Goal: Transaction & Acquisition: Purchase product/service

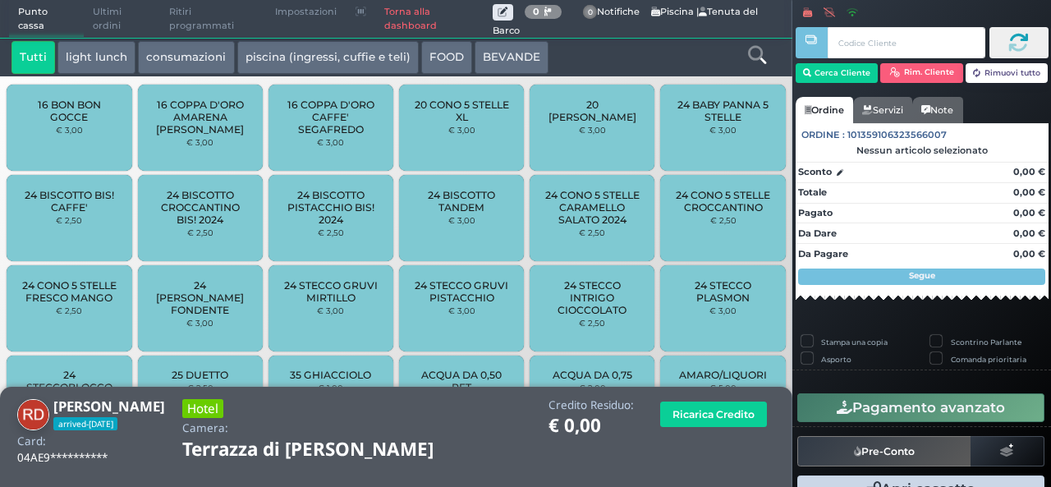
click at [754, 61] on icon at bounding box center [757, 55] width 18 height 18
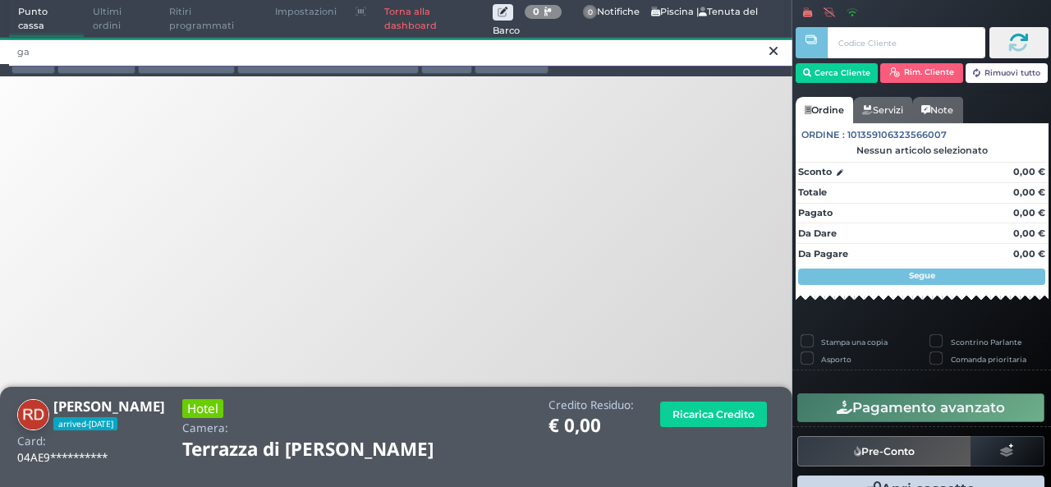
type input "g"
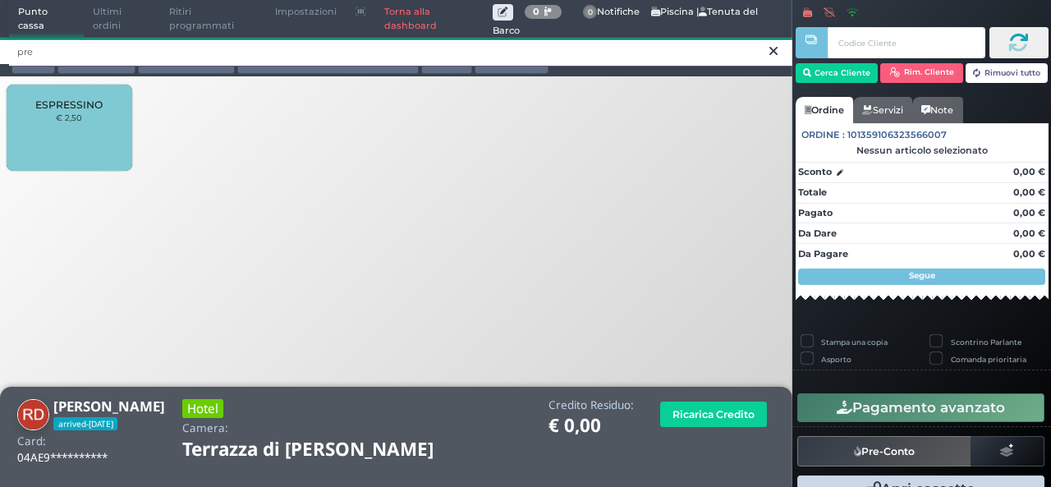
type input "pre"
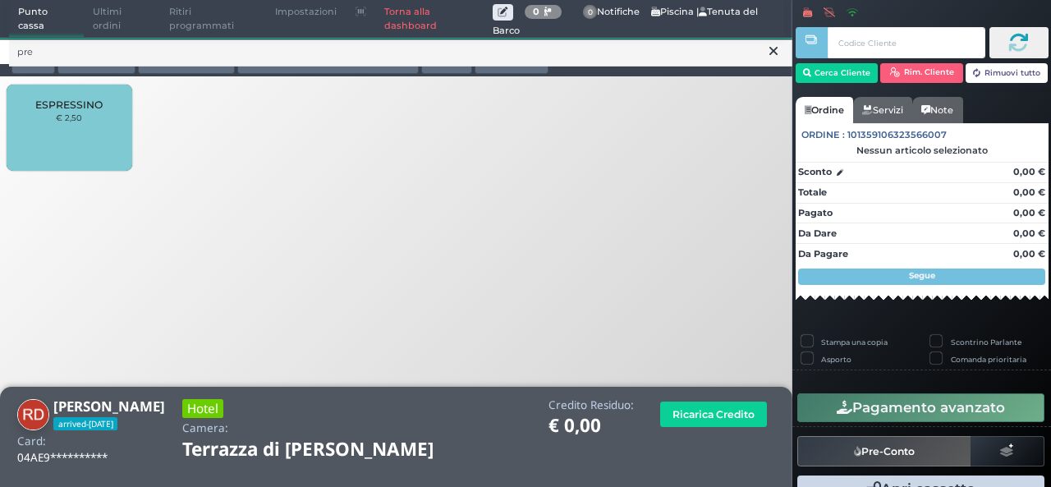
click at [769, 53] on icon at bounding box center [773, 51] width 8 height 16
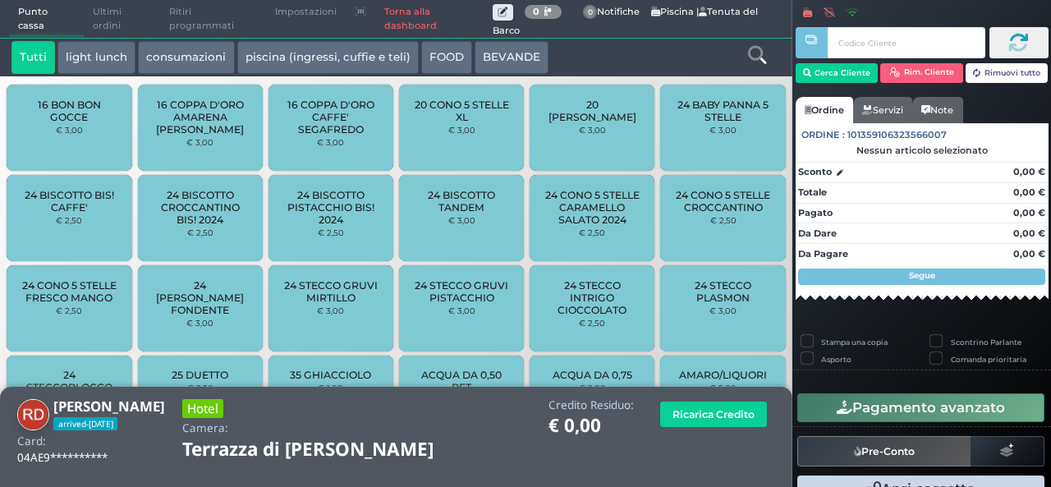
click at [749, 60] on icon at bounding box center [757, 55] width 18 height 18
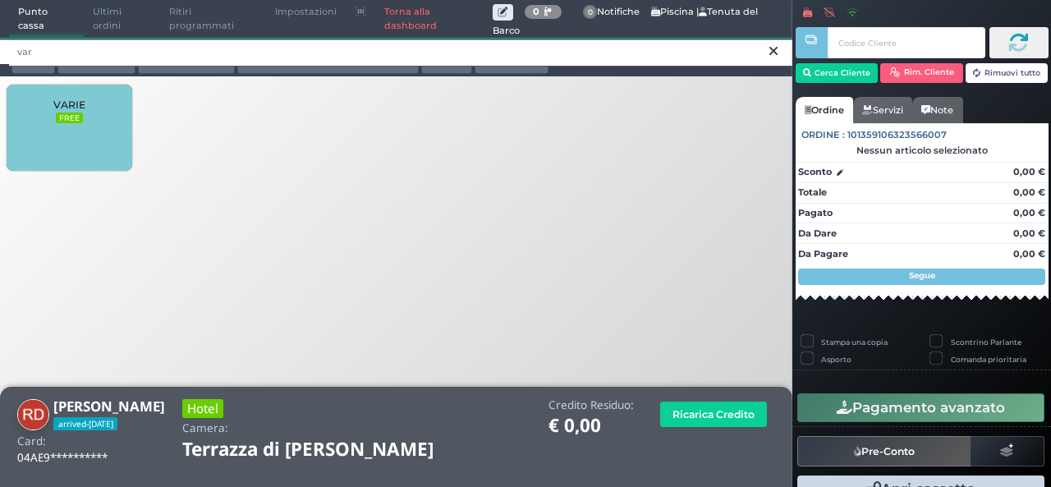
type input "var"
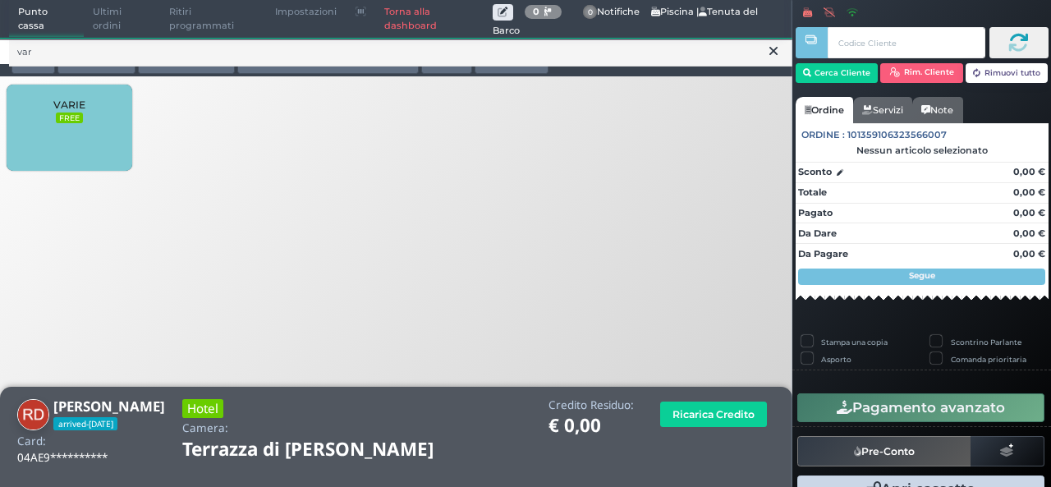
click at [42, 117] on div "VARIE FREE" at bounding box center [69, 128] width 125 height 86
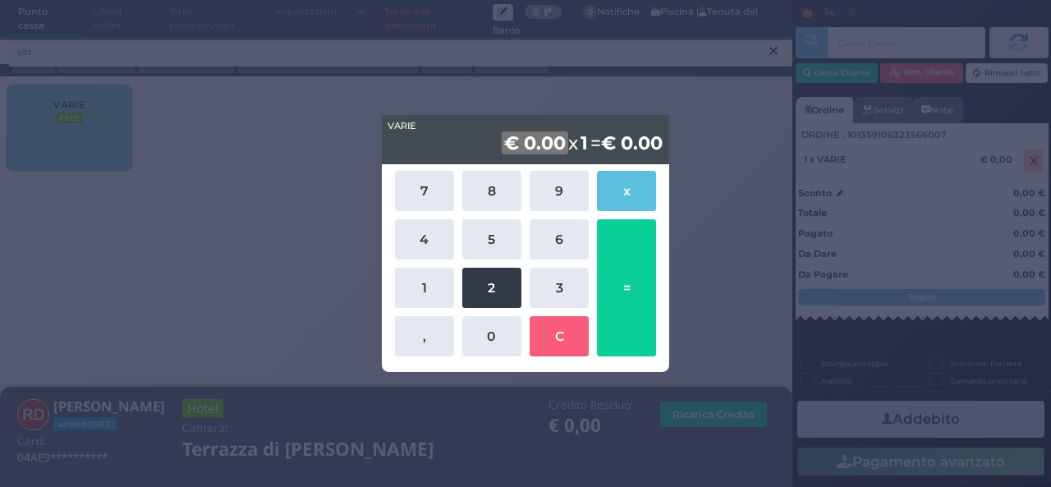
click at [492, 273] on button "2" at bounding box center [491, 288] width 59 height 40
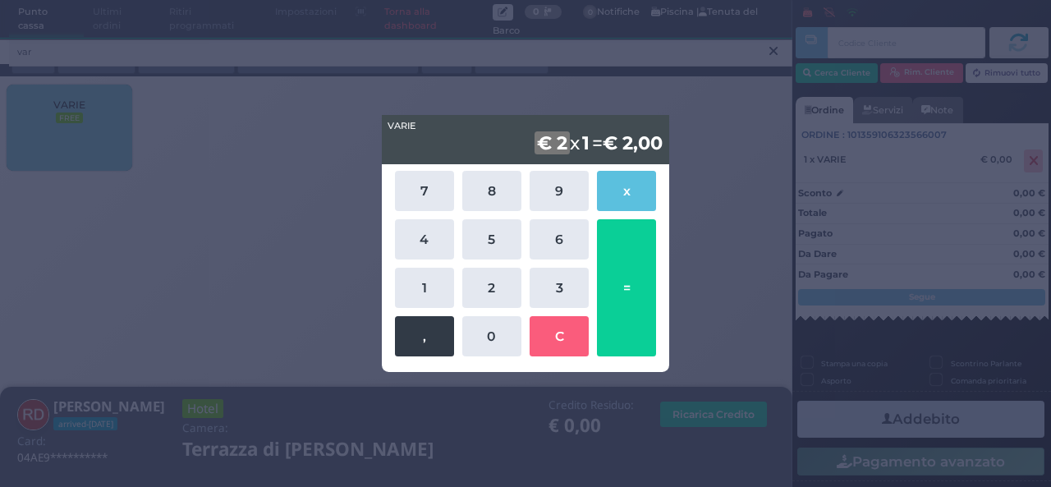
click at [406, 342] on button "," at bounding box center [424, 336] width 59 height 40
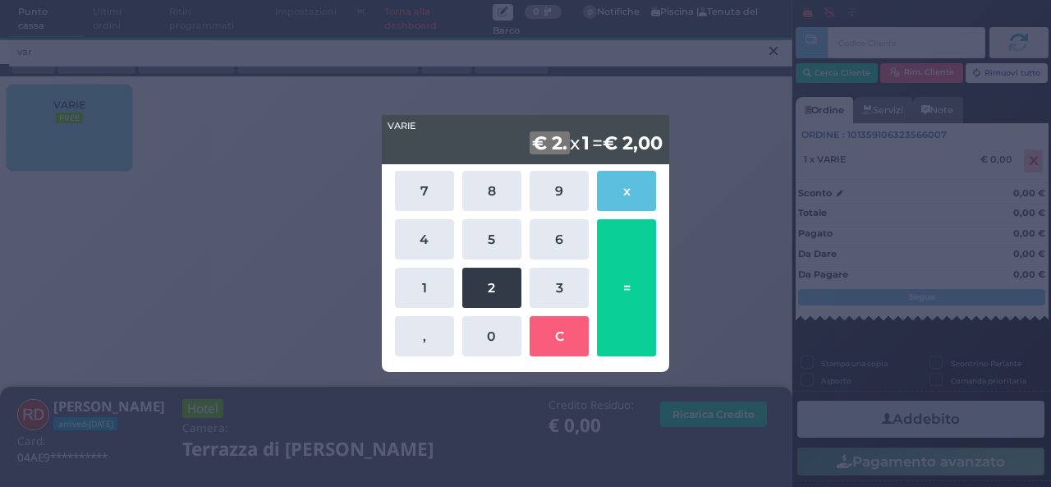
click at [482, 299] on button "2" at bounding box center [491, 288] width 59 height 40
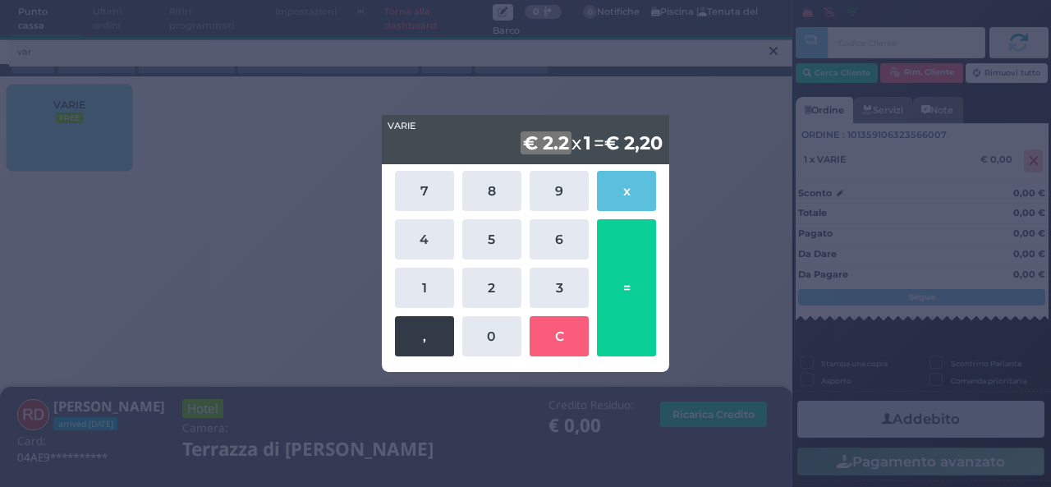
click at [447, 323] on button "," at bounding box center [424, 336] width 59 height 40
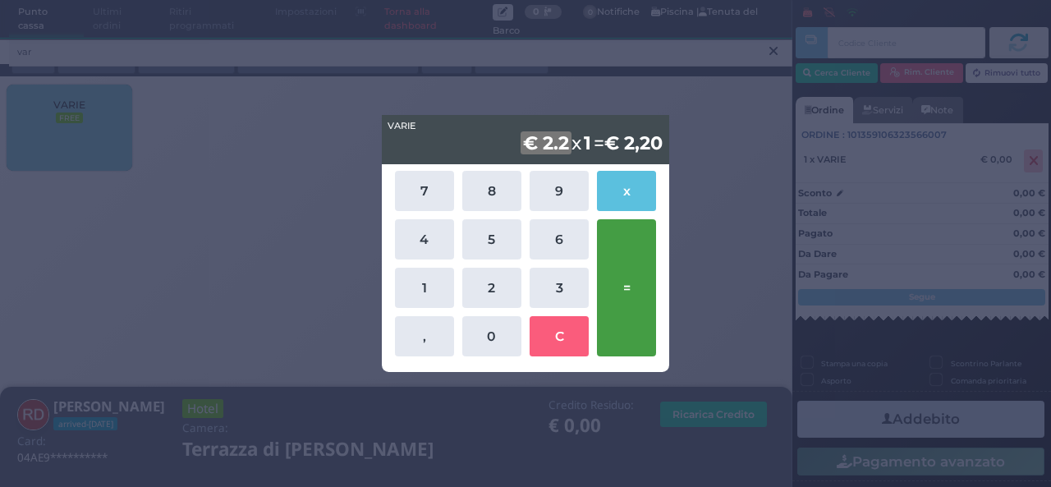
click at [622, 326] on button "=" at bounding box center [626, 287] width 59 height 137
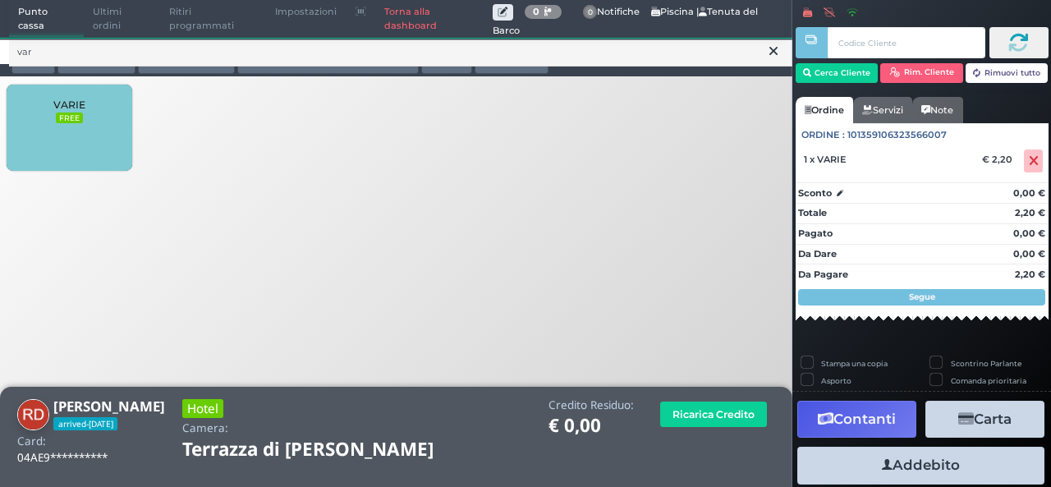
click at [87, 104] on div "VARIE FREE" at bounding box center [69, 128] width 125 height 86
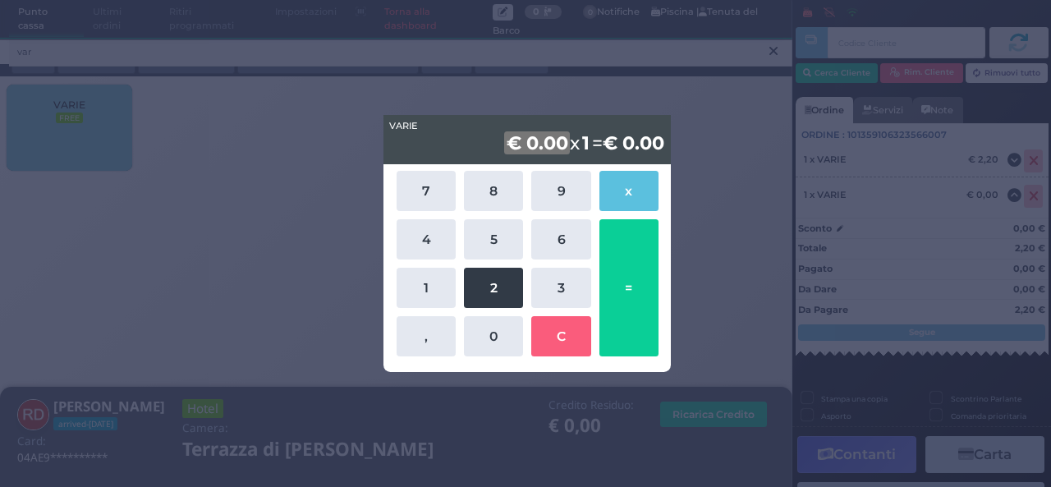
click at [493, 289] on button "2" at bounding box center [493, 288] width 59 height 40
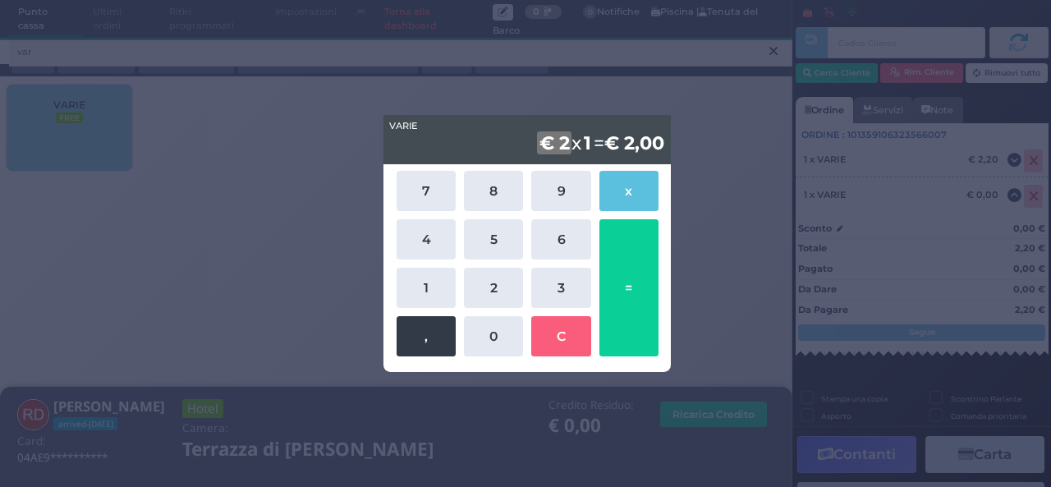
click at [450, 346] on button "," at bounding box center [425, 336] width 59 height 40
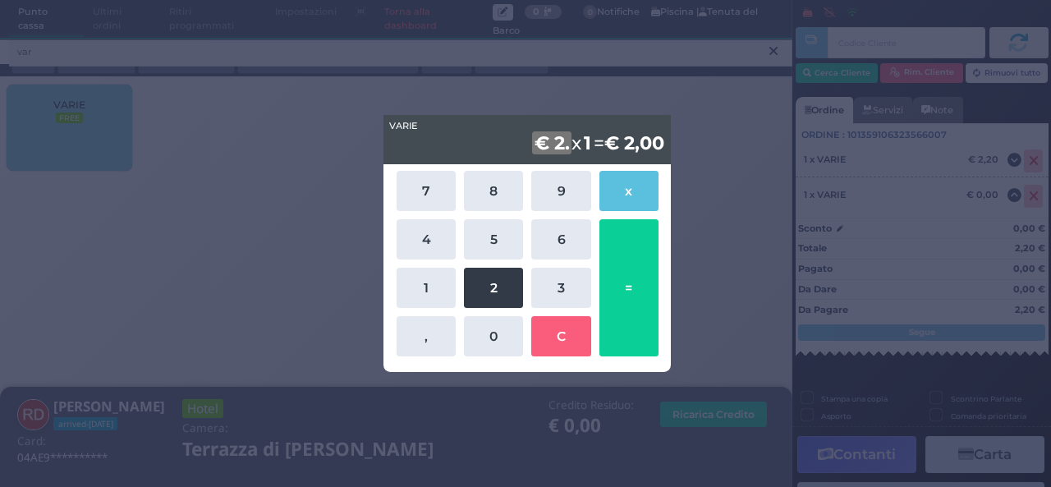
click at [488, 287] on button "2" at bounding box center [493, 288] width 59 height 40
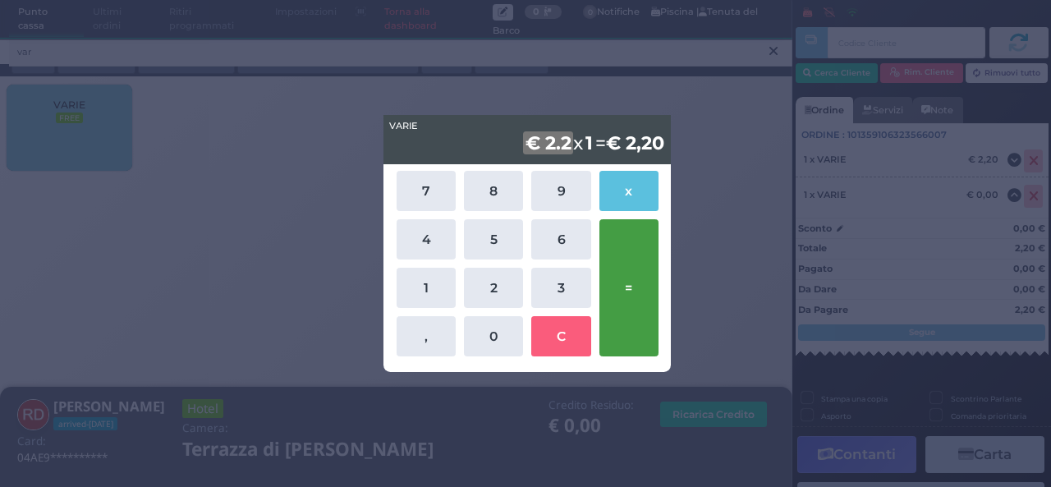
click at [625, 324] on button "=" at bounding box center [628, 287] width 59 height 137
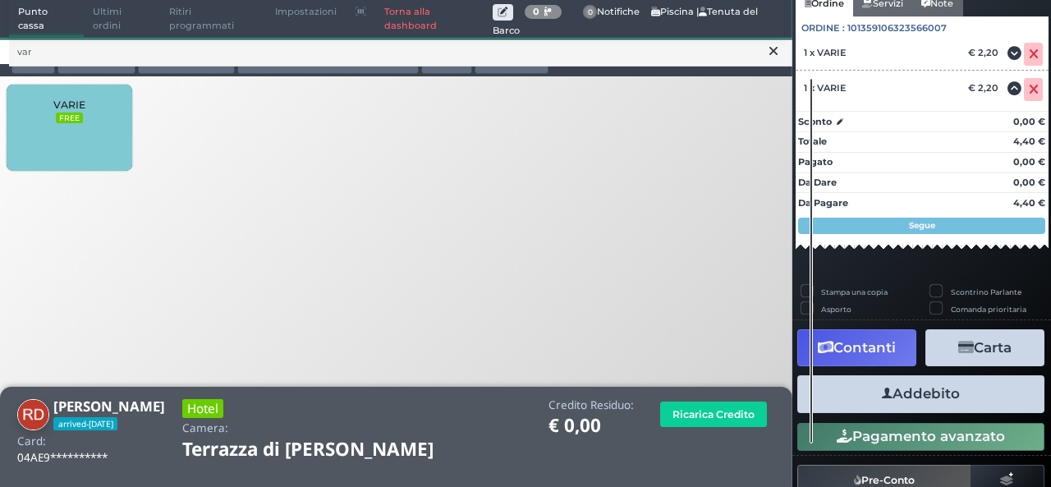
scroll to position [153, 0]
click at [882, 399] on icon "button" at bounding box center [887, 393] width 11 height 17
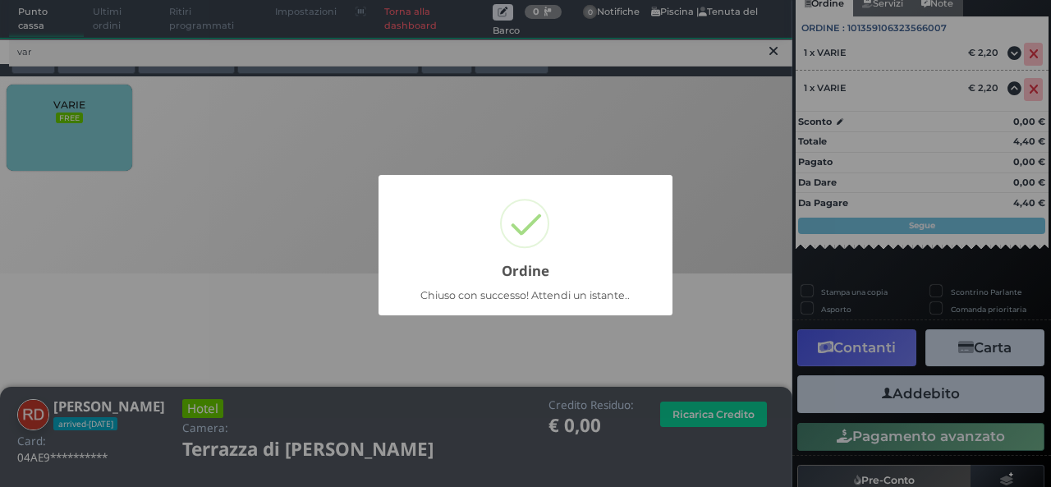
scroll to position [77, 0]
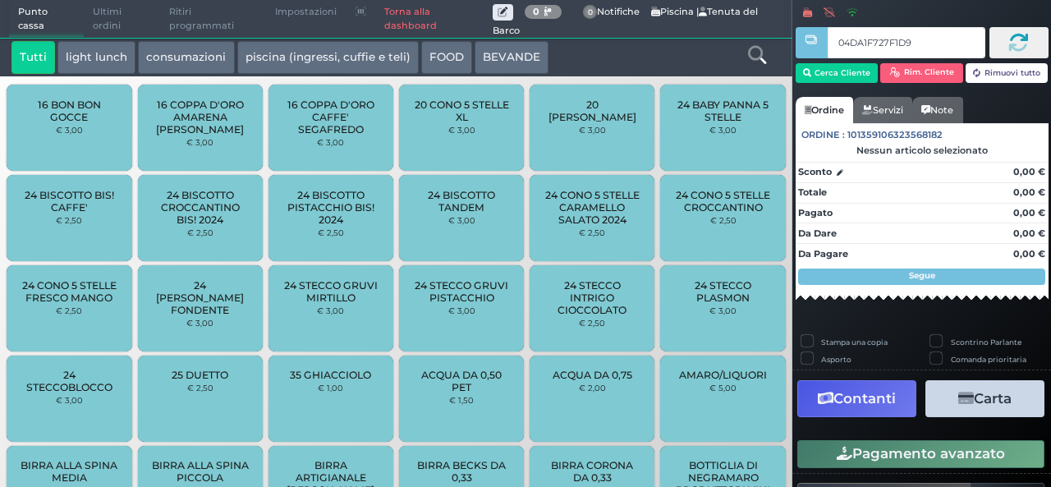
type input "04DA1F727F1D94"
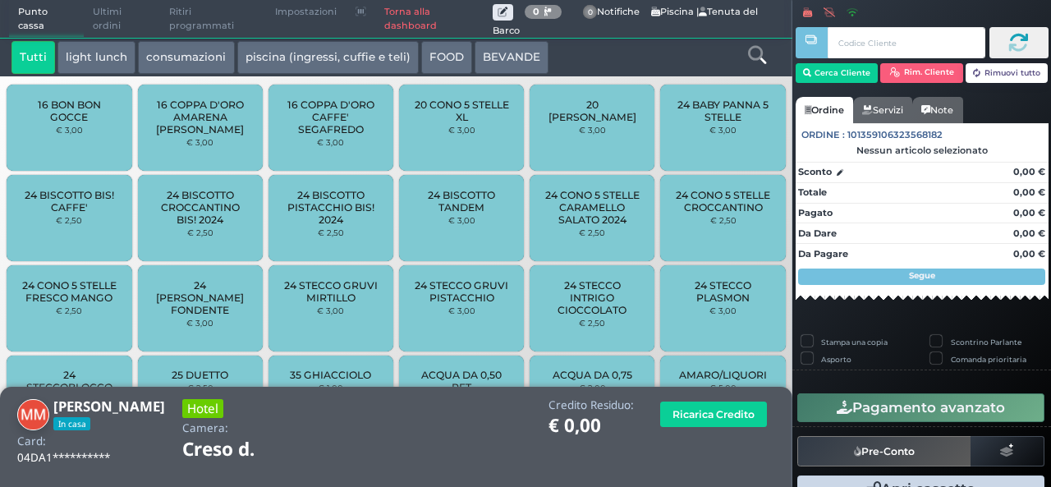
click at [748, 62] on icon at bounding box center [757, 55] width 18 height 18
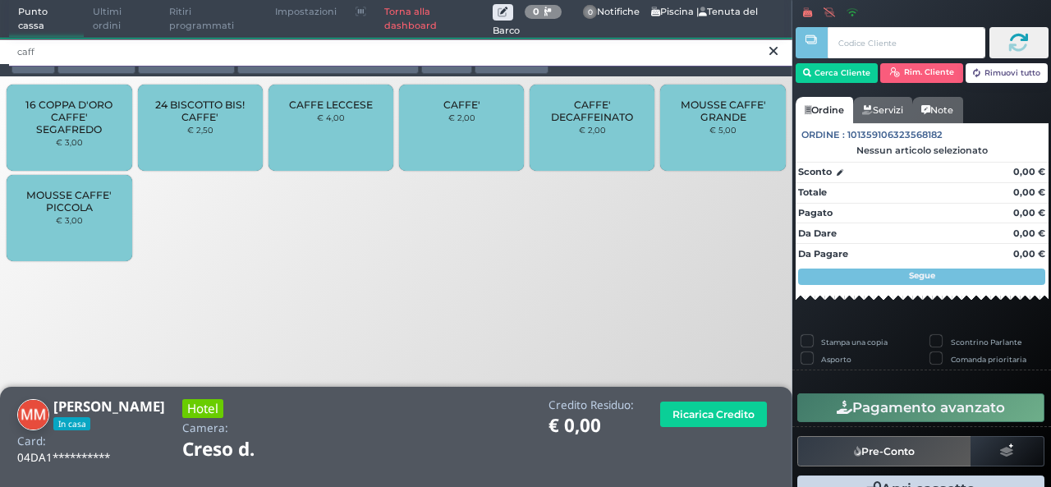
type input "caff"
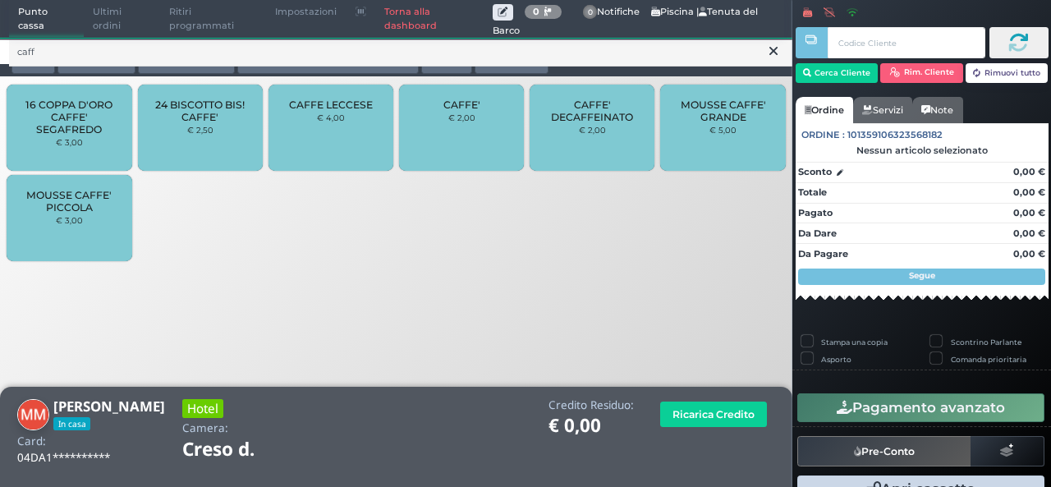
click at [481, 107] on div "CAFFE' € 2,00" at bounding box center [461, 128] width 125 height 86
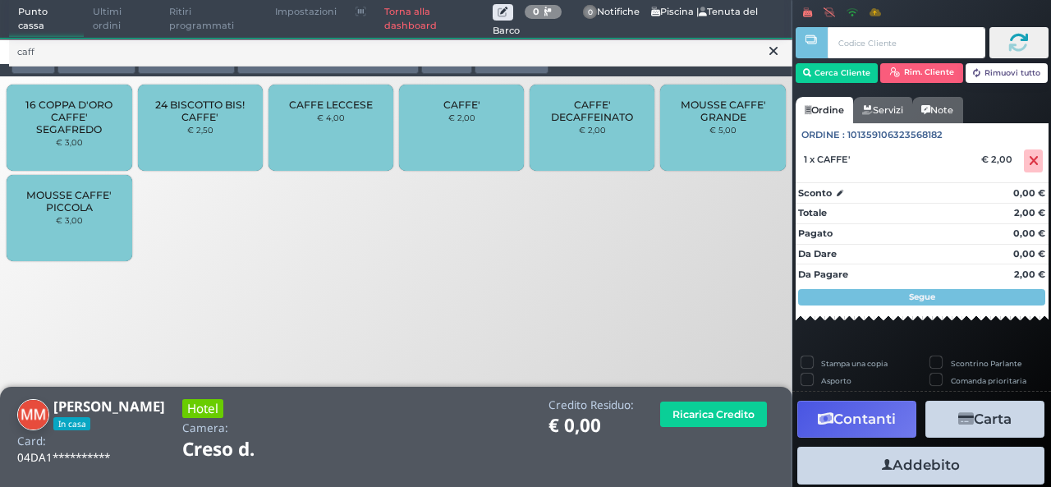
click at [481, 107] on div "CAFFE' € 2,00" at bounding box center [461, 128] width 125 height 86
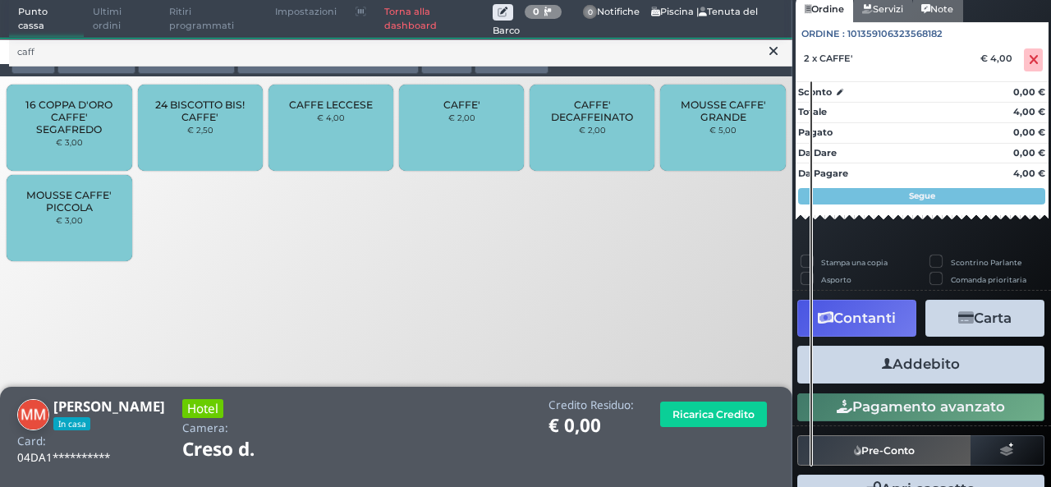
scroll to position [145, 0]
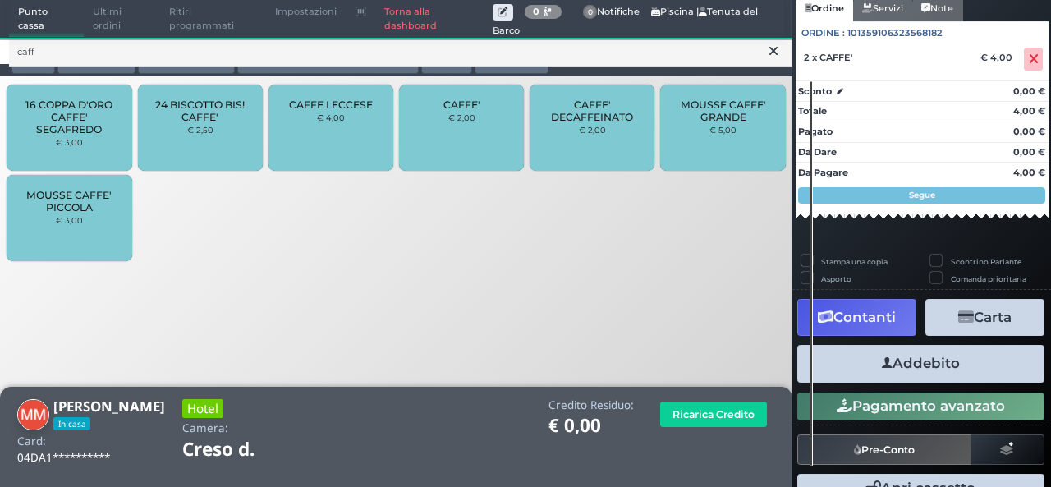
click at [932, 362] on button "Addebito" at bounding box center [920, 363] width 247 height 37
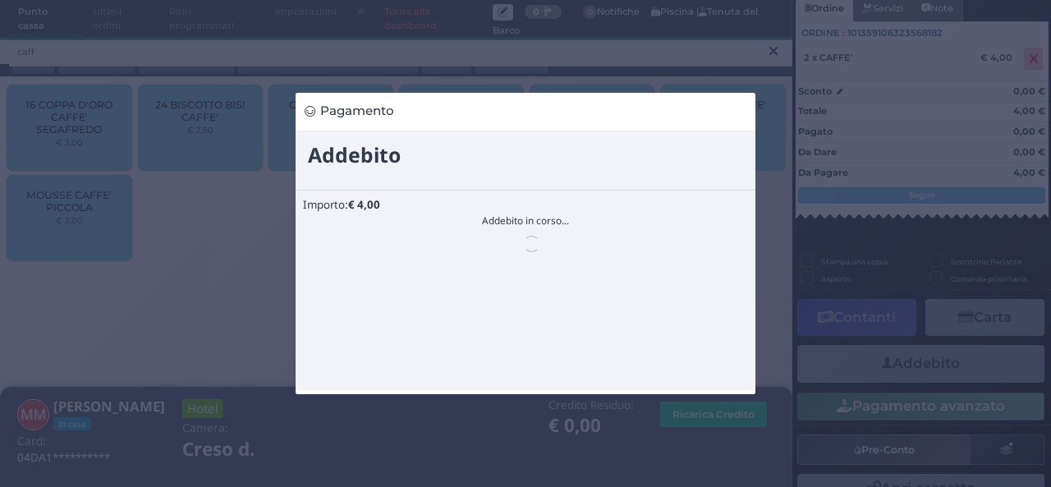
scroll to position [0, 0]
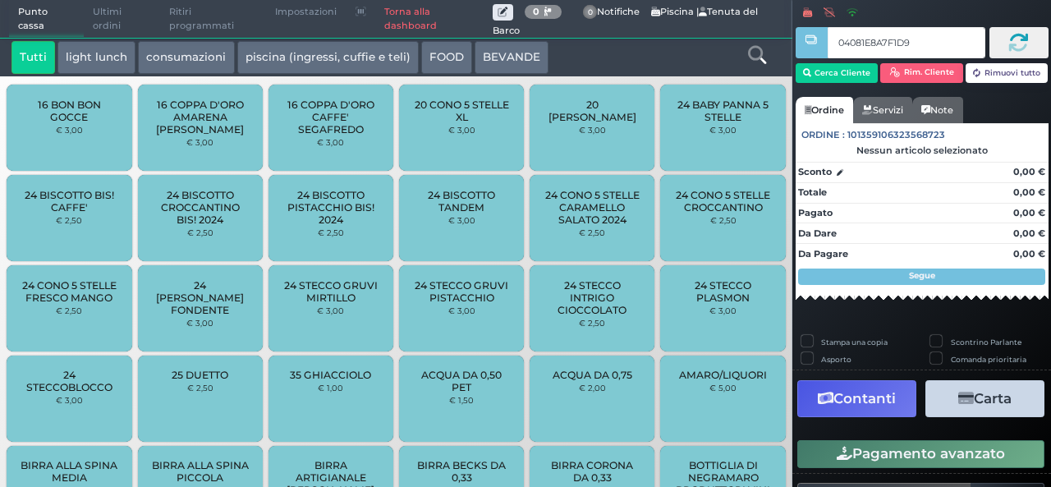
type input "04081E8A7F1D91"
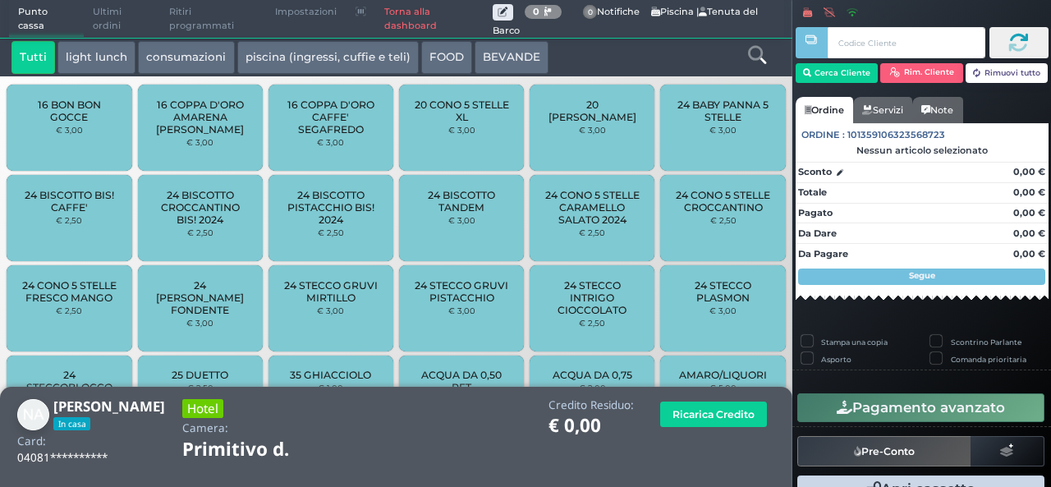
click at [753, 60] on icon at bounding box center [757, 55] width 18 height 18
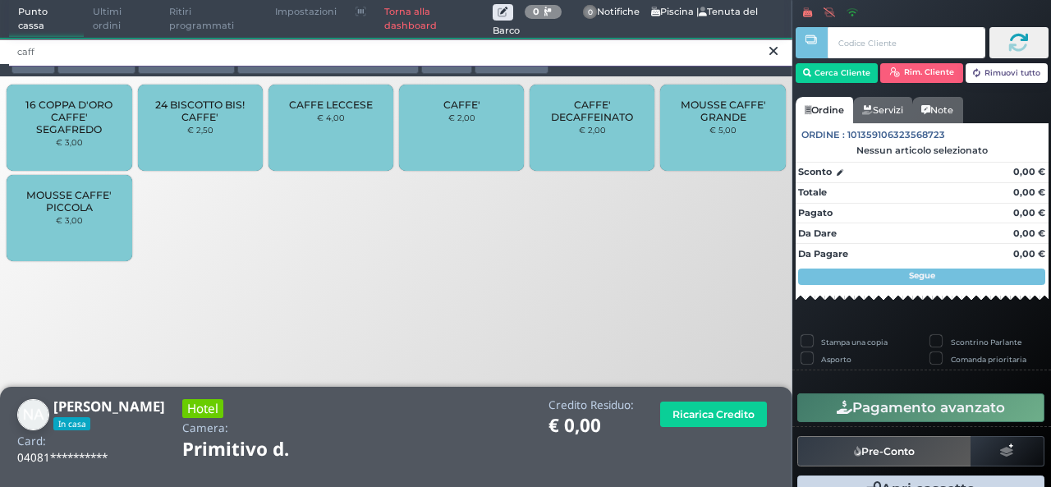
type input "caff"
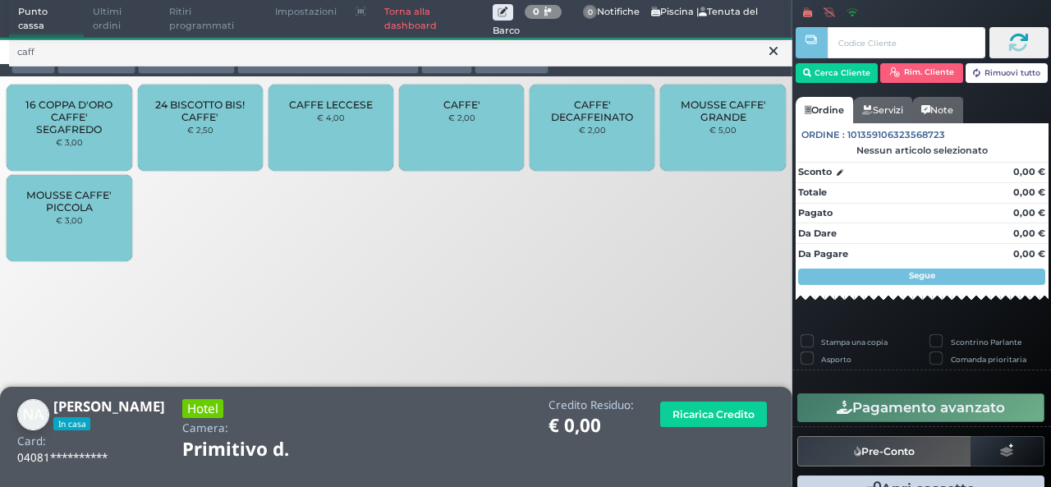
click at [468, 167] on div "CAFFE' € 2,00" at bounding box center [461, 128] width 125 height 86
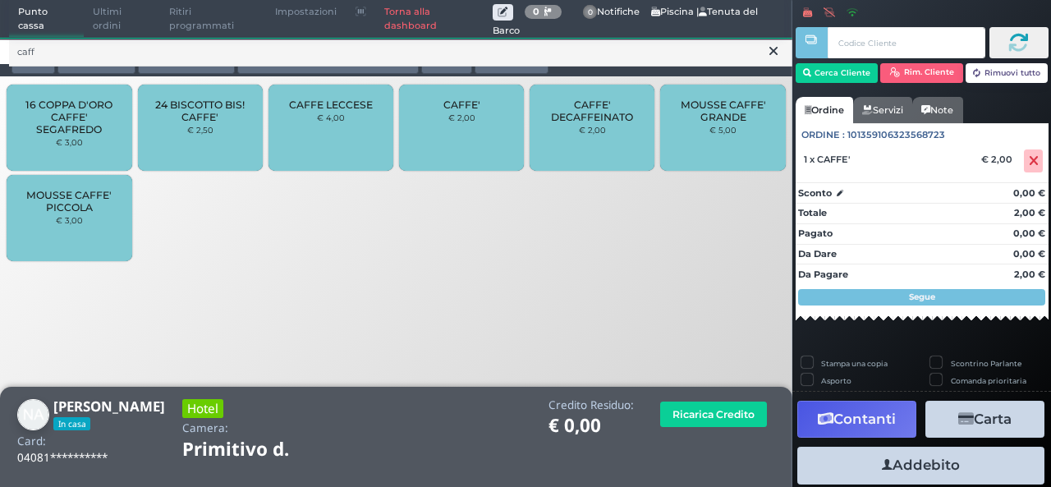
click at [470, 158] on div "CAFFE' € 2,00" at bounding box center [461, 128] width 125 height 86
click at [766, 43] on button at bounding box center [773, 51] width 15 height 18
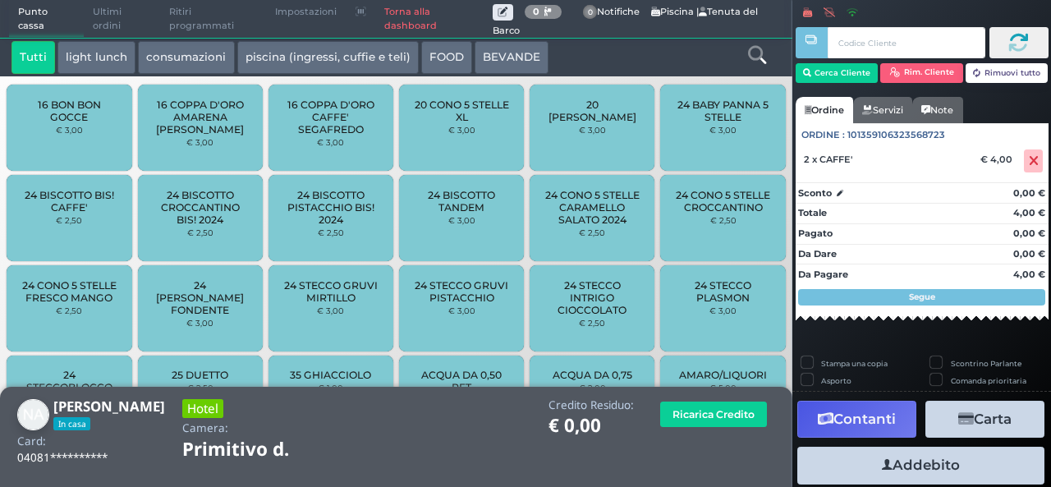
click at [765, 43] on link at bounding box center [757, 53] width 18 height 24
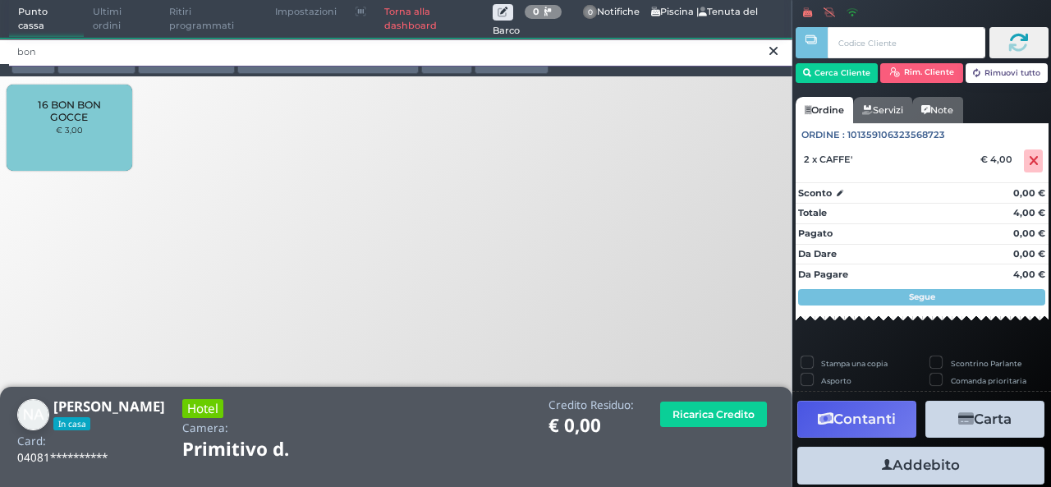
type input "bon"
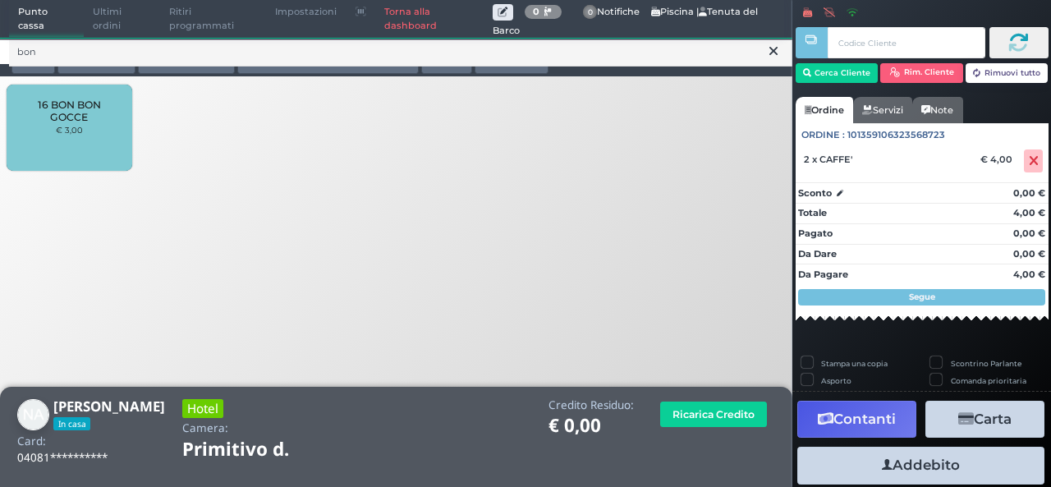
click at [69, 94] on div "16 BON BON GOCCE € 3,00" at bounding box center [69, 128] width 125 height 86
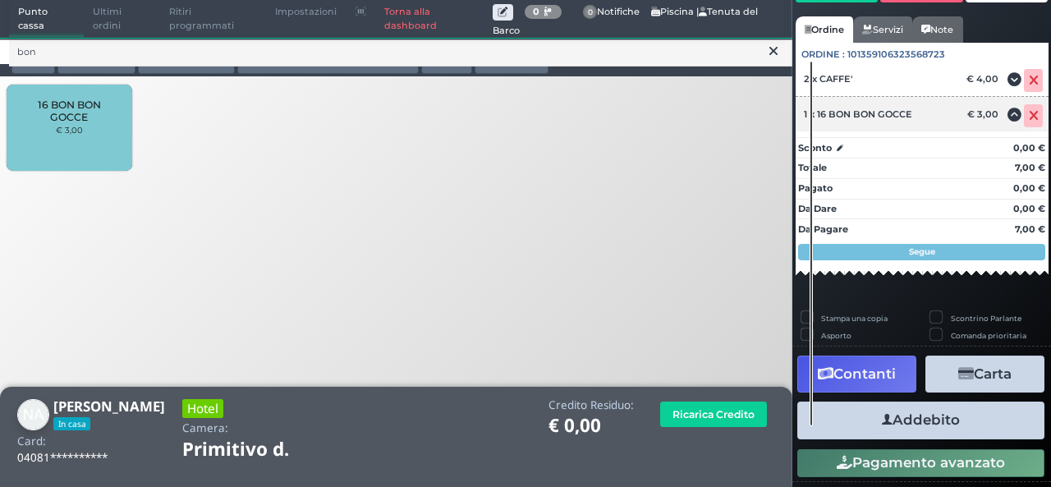
scroll to position [116, 0]
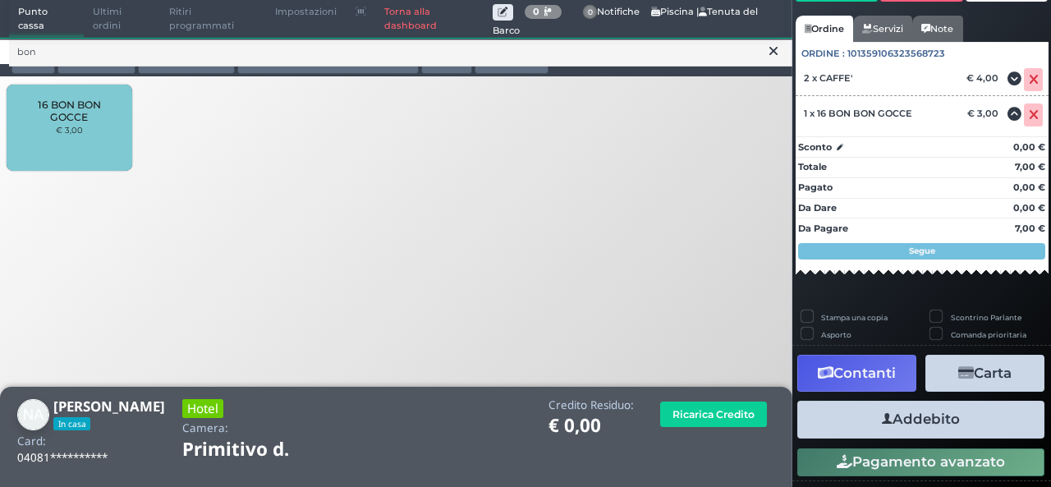
click at [816, 432] on button "Addebito" at bounding box center [920, 419] width 247 height 37
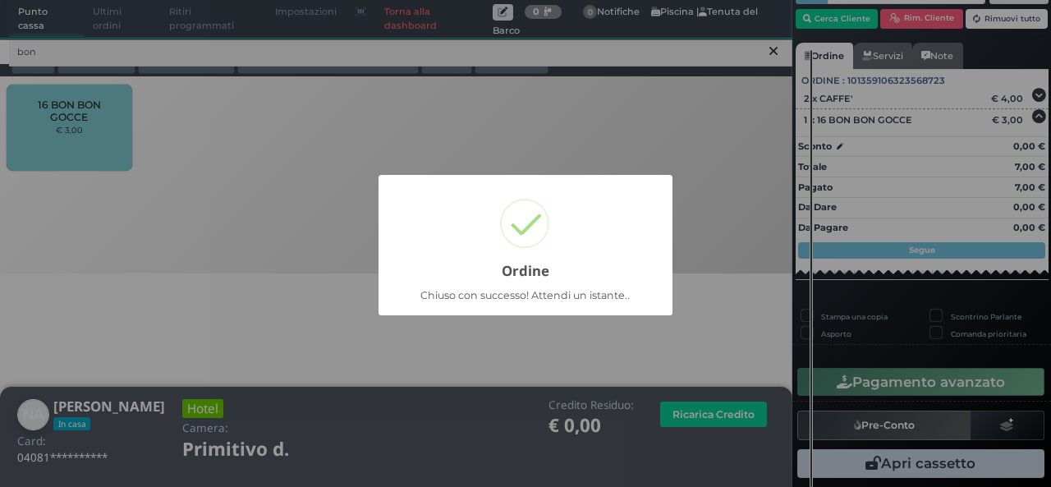
scroll to position [77, 0]
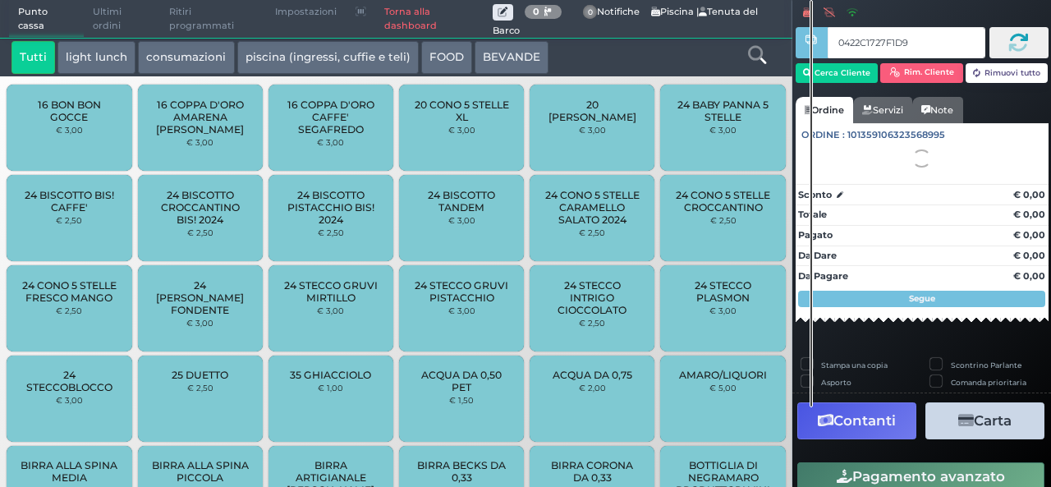
type input "0422C1727F1D90"
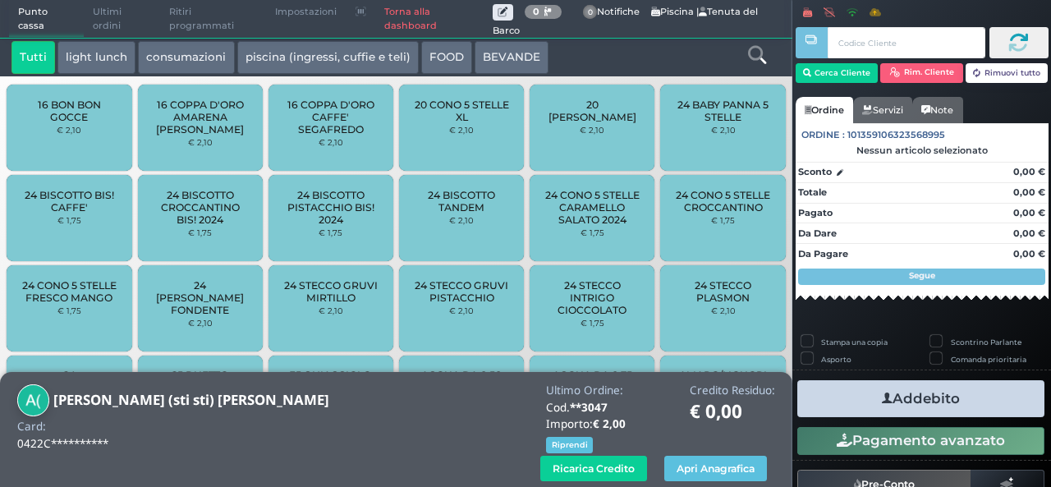
click at [752, 67] on div at bounding box center [757, 57] width 66 height 33
click at [749, 50] on icon at bounding box center [757, 55] width 18 height 18
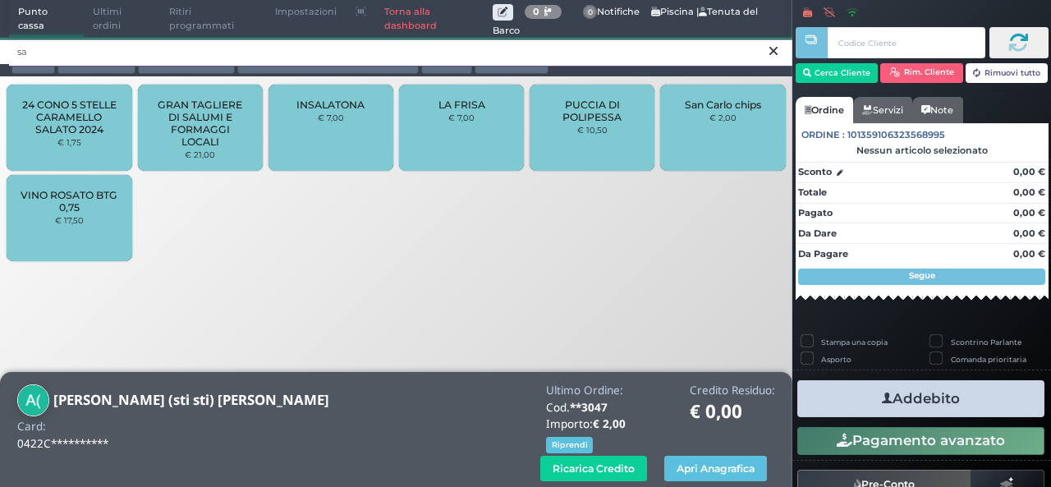
type input "sa"
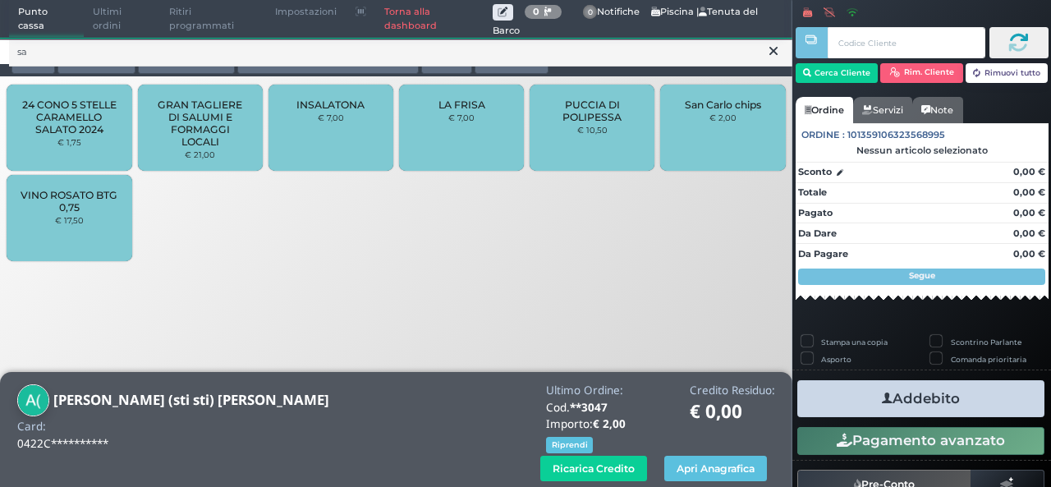
click at [726, 149] on div "San Carlo chips € 2,00" at bounding box center [722, 128] width 125 height 86
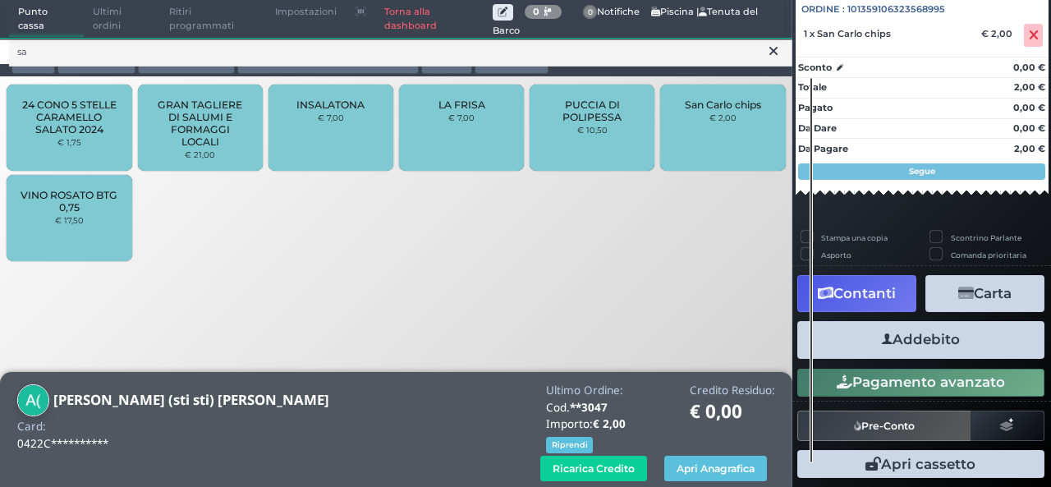
scroll to position [181, 0]
click at [839, 330] on button "Addebito" at bounding box center [920, 339] width 247 height 37
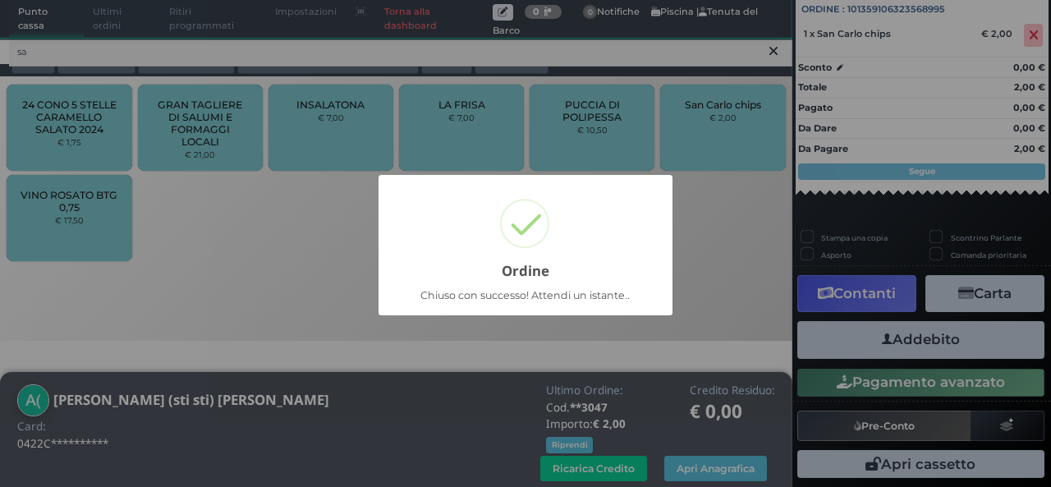
scroll to position [114, 0]
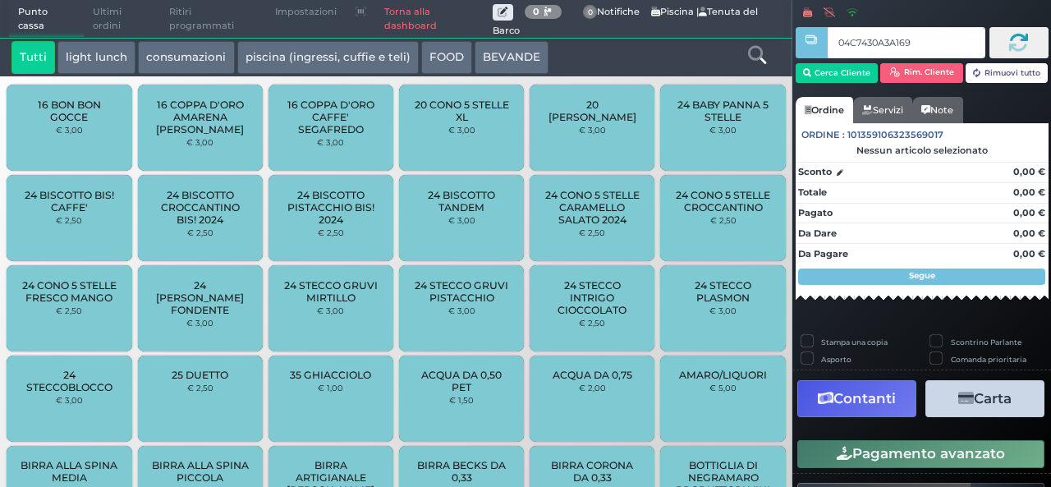
type input "04C7430A3A1691"
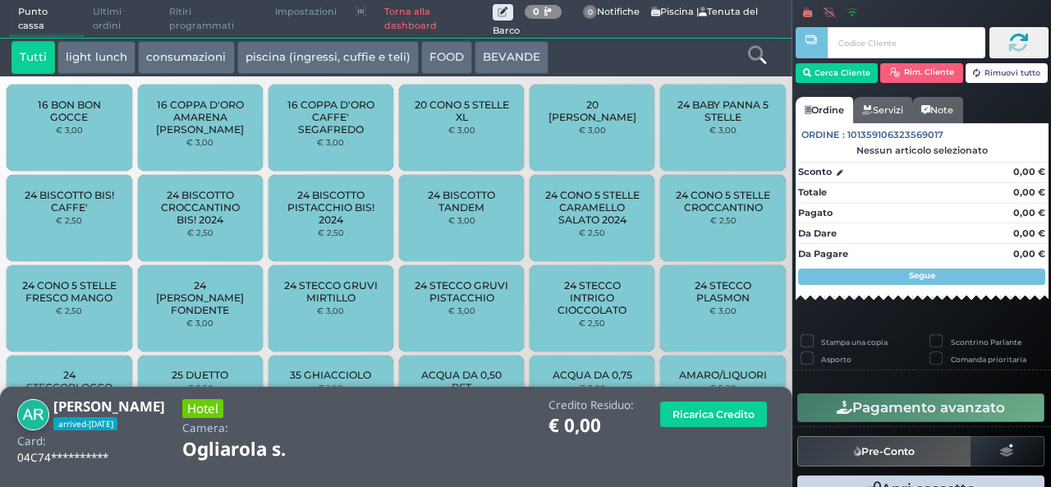
click at [750, 60] on icon at bounding box center [757, 55] width 18 height 18
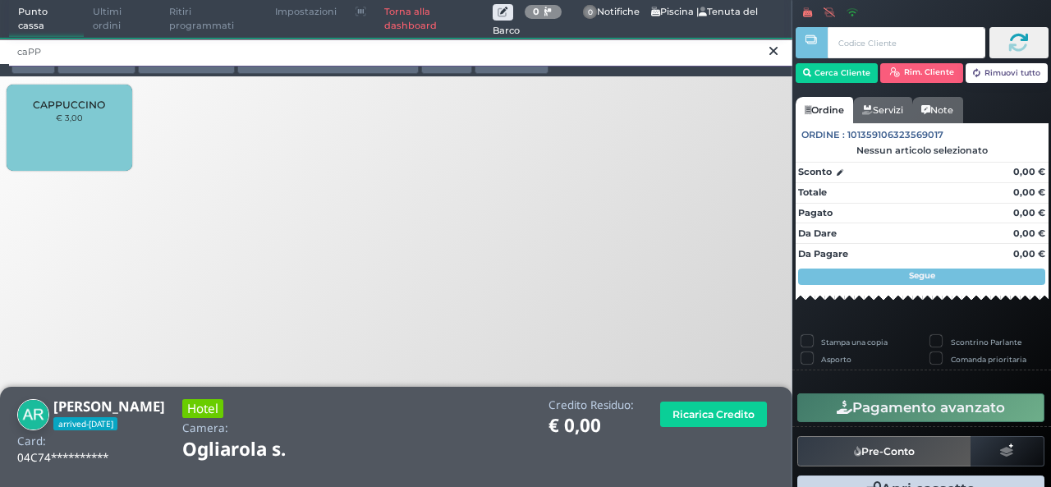
type input "caPP"
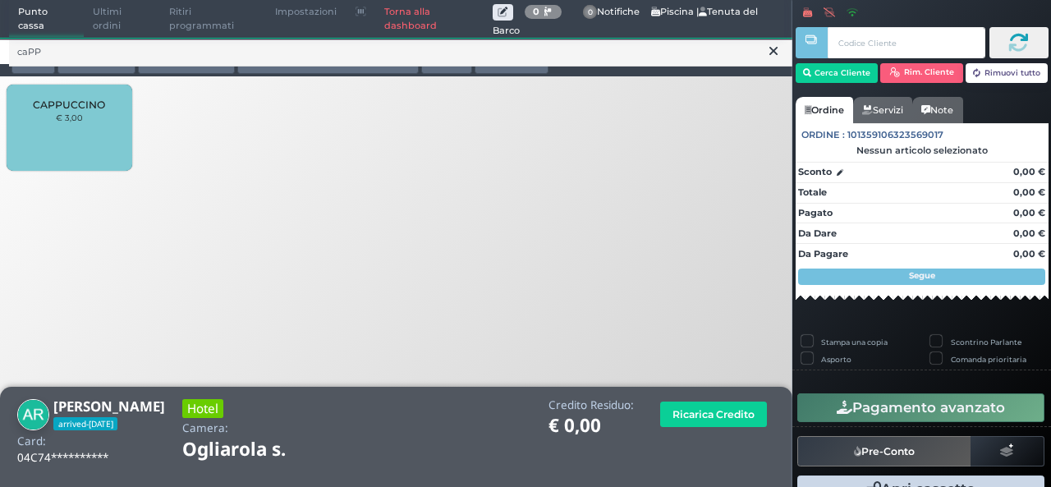
click at [117, 109] on div "CAPPUCCINO € 3,00" at bounding box center [69, 128] width 125 height 86
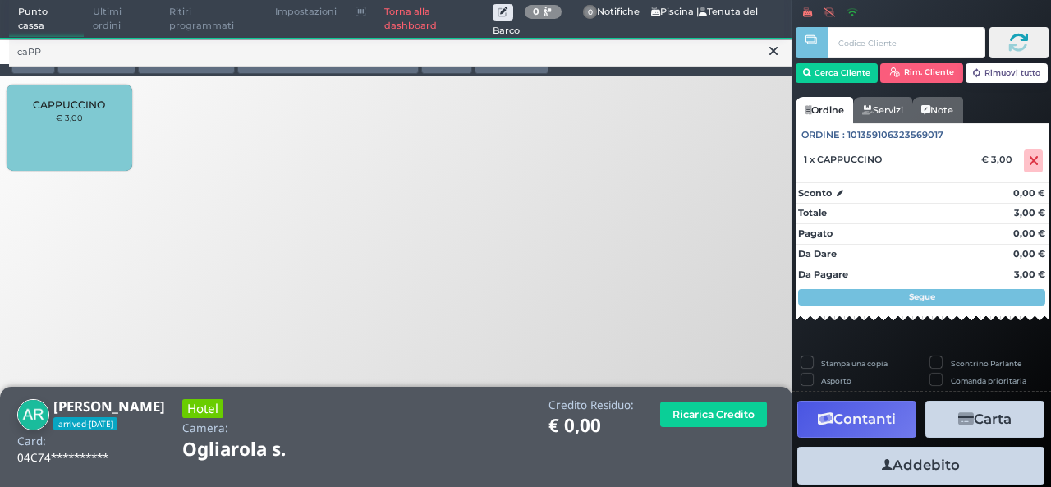
click at [775, 52] on icon at bounding box center [773, 51] width 8 height 16
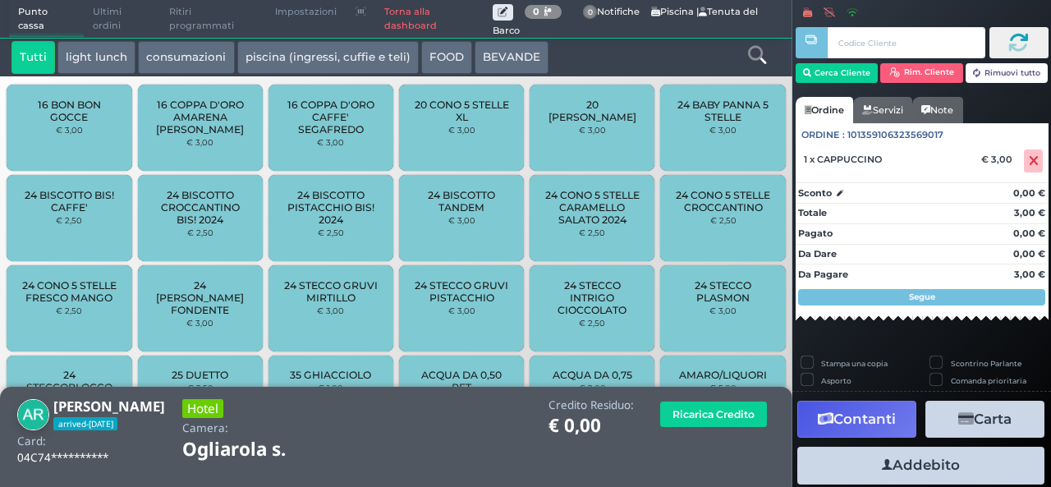
click at [754, 61] on icon at bounding box center [757, 55] width 18 height 18
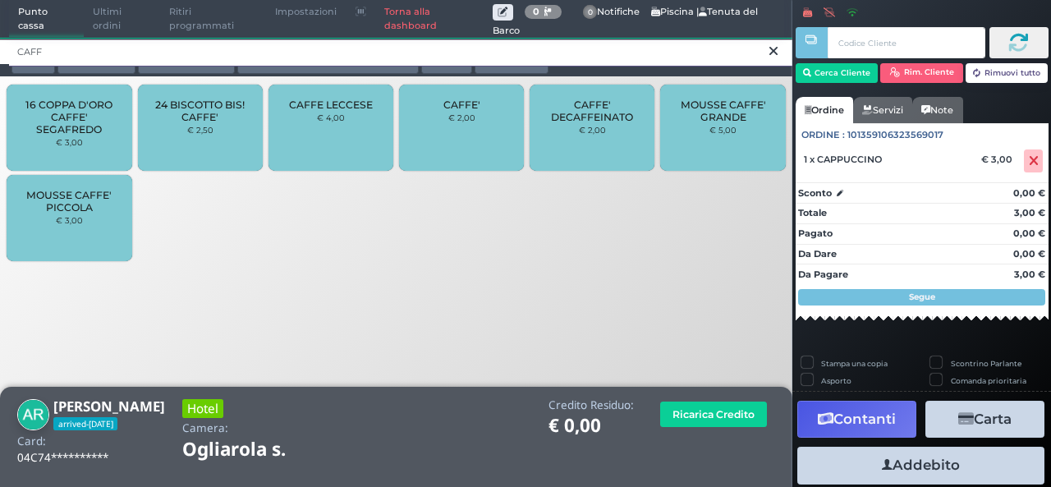
type input "CAFF"
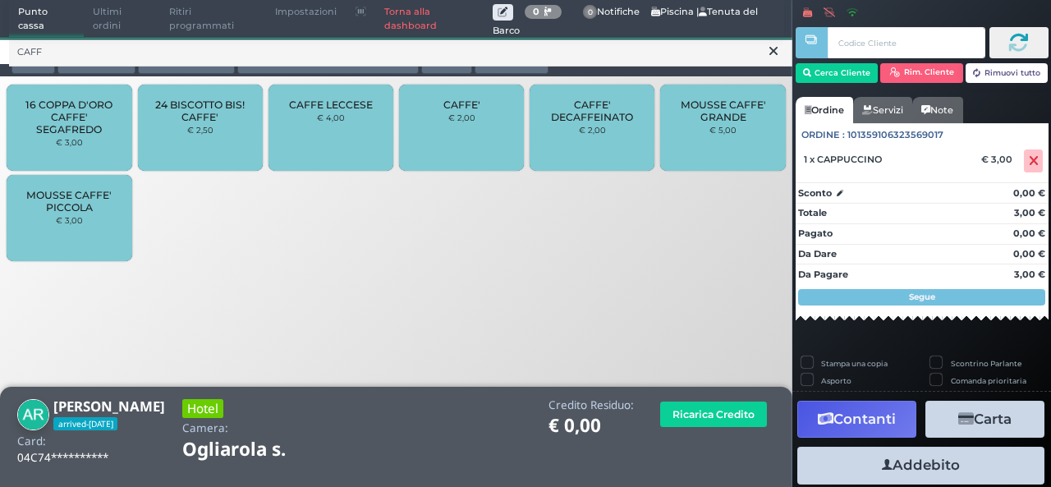
click at [444, 135] on div "CAFFE' € 2,00" at bounding box center [461, 128] width 125 height 86
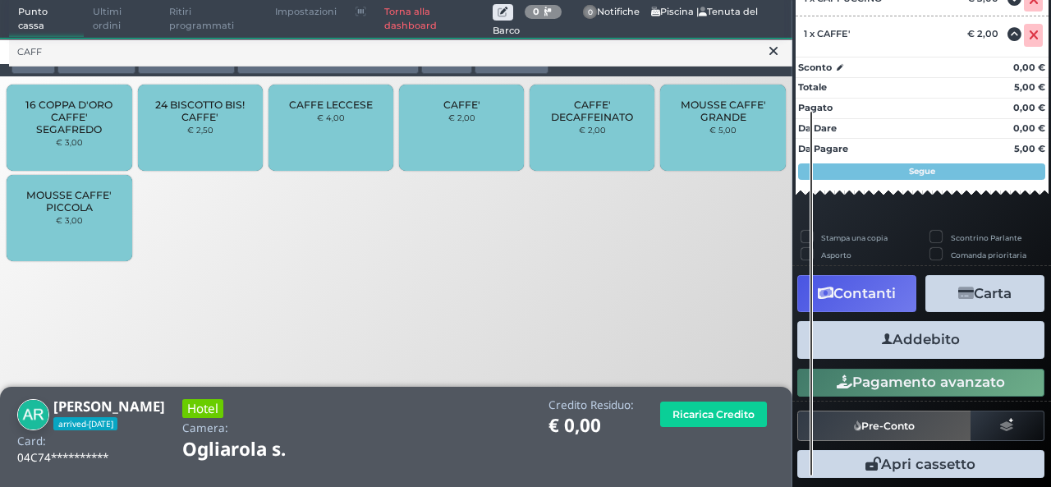
scroll to position [231, 0]
click at [910, 341] on button "Addebito" at bounding box center [920, 339] width 247 height 37
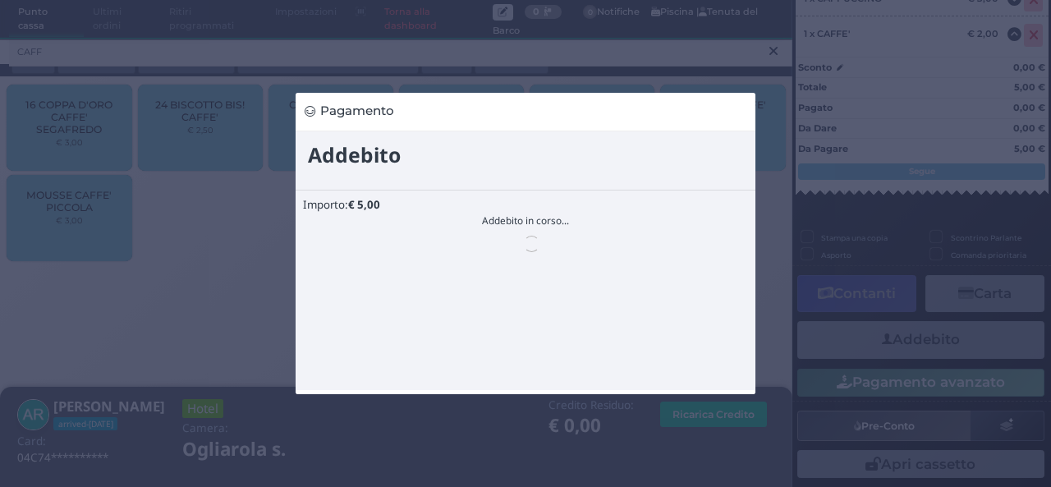
scroll to position [0, 0]
